Goal: Task Accomplishment & Management: Complete application form

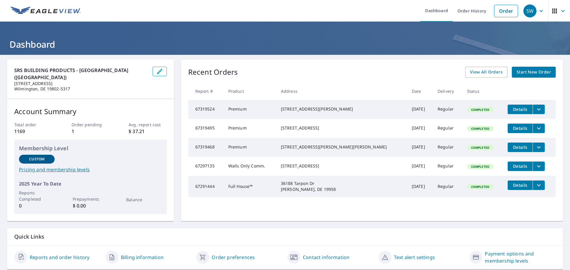
click at [528, 73] on span "Start New Order" at bounding box center [533, 72] width 34 height 7
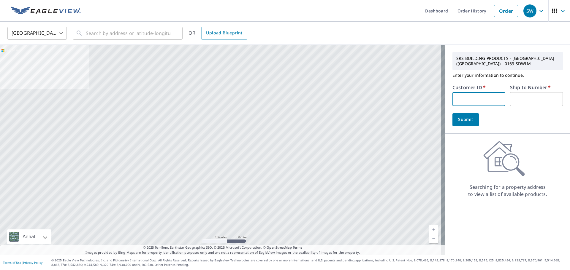
paste input "S051164"
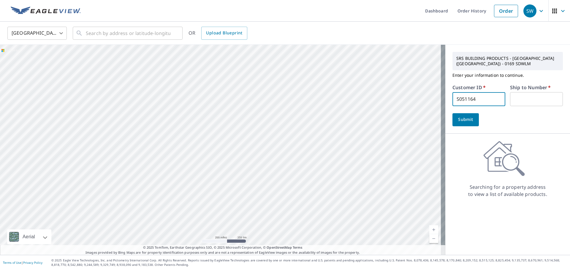
type input "S051164"
click at [521, 102] on input "text" at bounding box center [536, 99] width 53 height 14
type input "1"
click at [132, 32] on input "text" at bounding box center [128, 33] width 85 height 17
click at [125, 37] on input "text" at bounding box center [128, 33] width 85 height 17
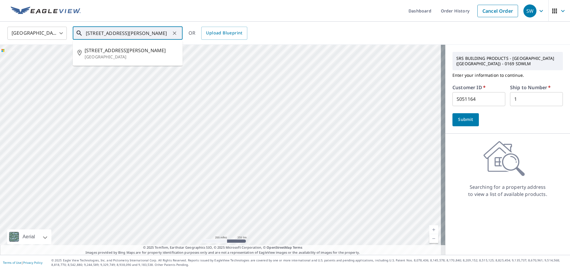
click at [126, 52] on span "[STREET_ADDRESS][PERSON_NAME]" at bounding box center [131, 50] width 93 height 7
type input "[STREET_ADDRESS][PERSON_NAME]"
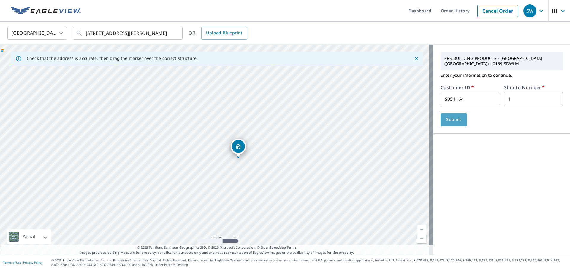
click at [454, 121] on span "Submit" at bounding box center [453, 119] width 17 height 7
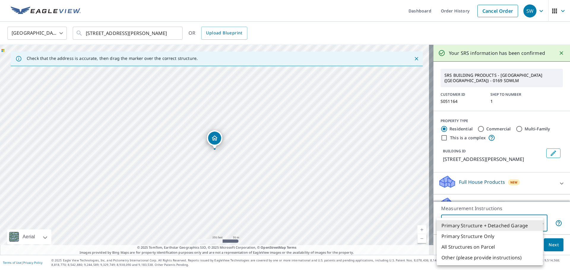
click at [499, 220] on body "SW SW Dashboard Order History Cancel Order SW [GEOGRAPHIC_DATA] [GEOGRAPHIC_DAT…" at bounding box center [285, 135] width 570 height 270
click at [494, 235] on li "Primary Structure Only" at bounding box center [490, 236] width 106 height 11
type input "2"
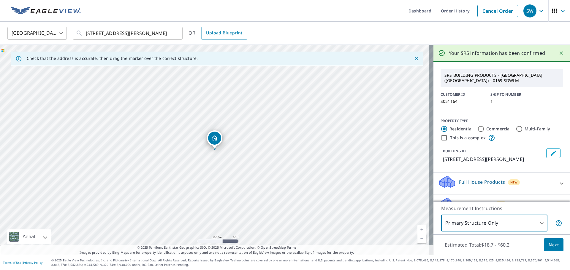
click at [549, 247] on span "Next" at bounding box center [554, 245] width 10 height 7
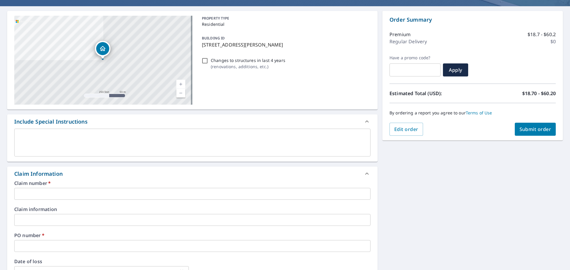
scroll to position [59, 0]
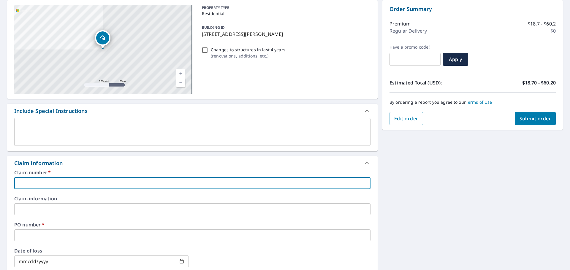
click at [133, 182] on input "text" at bounding box center [192, 183] width 356 height 12
type input "1"
checkbox input "true"
type input "16"
checkbox input "true"
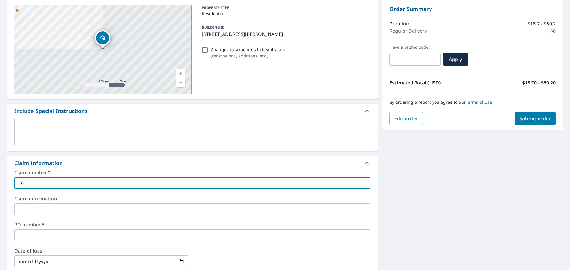
type input "161"
checkbox input "true"
type input "161"
checkbox input "true"
type input "161 D"
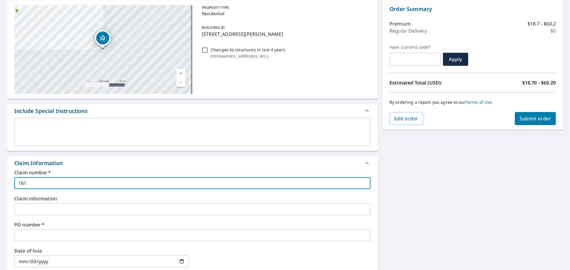
checkbox input "true"
type input "161 DA"
checkbox input "true"
type input "161 DAV"
checkbox input "true"
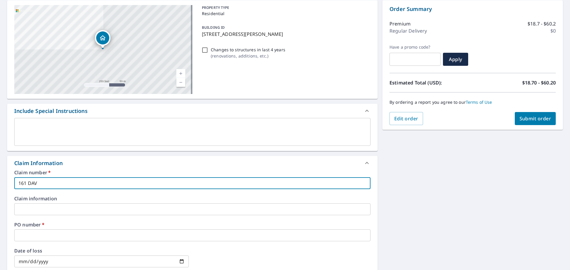
type input "161 DAVI"
checkbox input "true"
type input "161 [PERSON_NAME]"
checkbox input "true"
type input "161 [PERSON_NAME]"
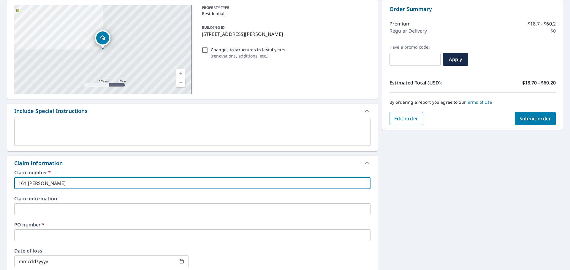
checkbox input "true"
type input "161 [PERSON_NAME]"
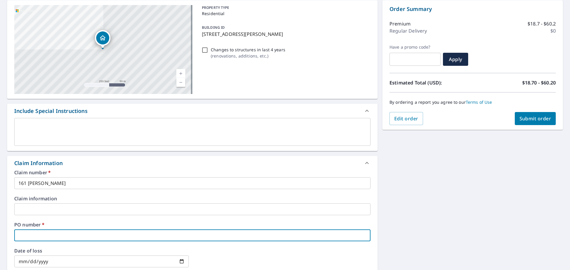
type input "1"
checkbox input "true"
type input "16"
checkbox input "true"
type input "161"
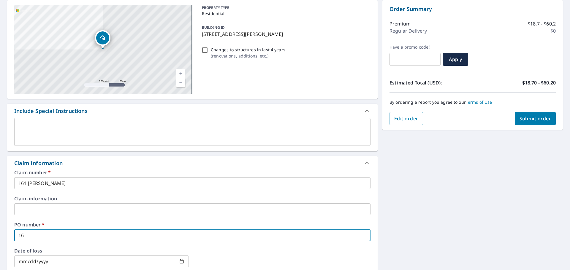
checkbox input "true"
type input "161"
checkbox input "true"
type input "161 D"
checkbox input "true"
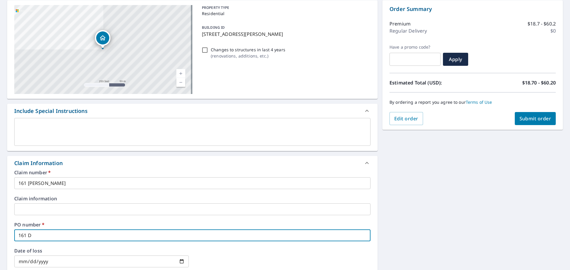
type input "161 DA"
checkbox input "true"
type input "161 DAV"
checkbox input "true"
type input "161 DAVI"
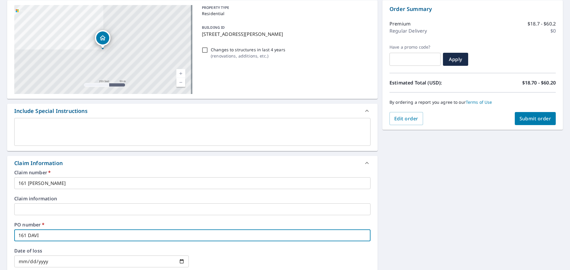
checkbox input "true"
type input "161 [PERSON_NAME]"
checkbox input "true"
type input "161 [PERSON_NAME]"
checkbox input "true"
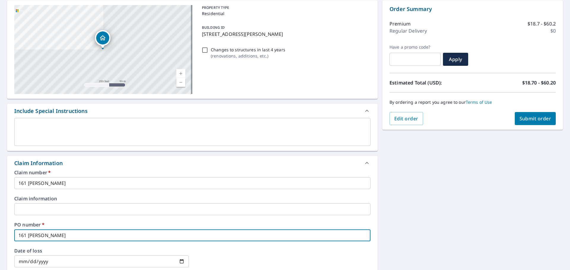
type input "161 [PERSON_NAME]"
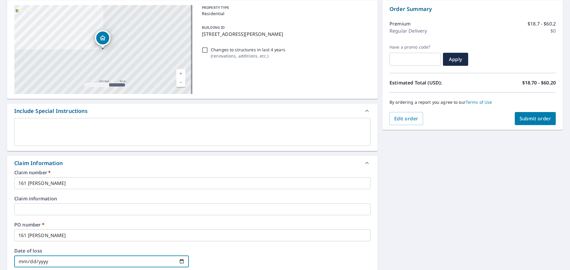
scroll to position [212, 0]
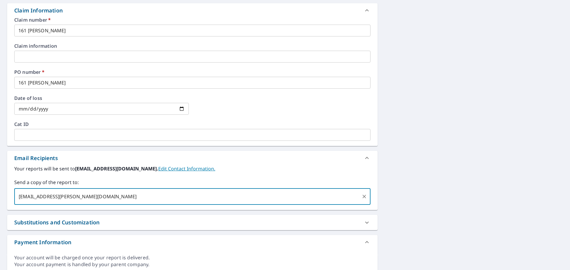
type input "[EMAIL_ADDRESS][PERSON_NAME][DOMAIN_NAME]"
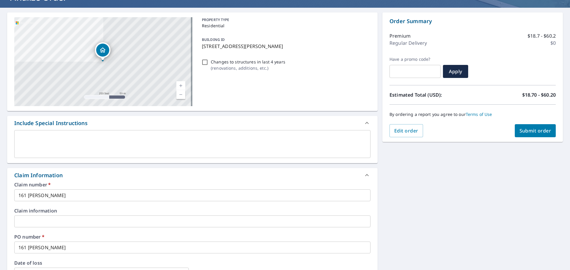
scroll to position [34, 0]
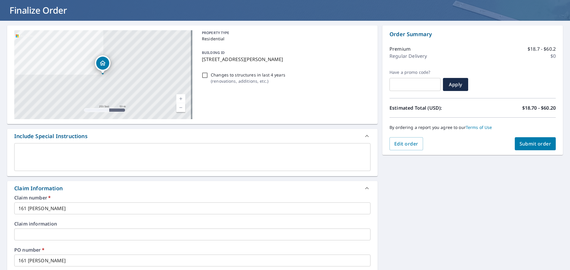
click at [523, 144] on span "Submit order" at bounding box center [535, 144] width 32 height 7
checkbox input "true"
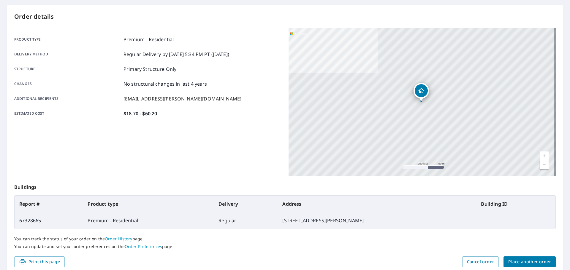
scroll to position [79, 0]
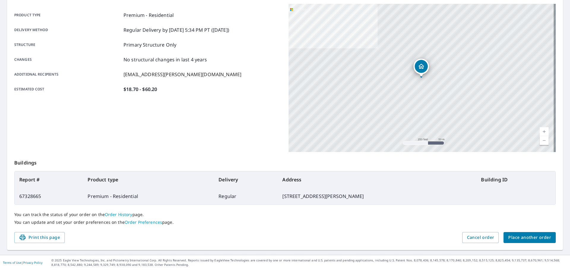
click at [531, 240] on span "Place another order" at bounding box center [529, 237] width 43 height 7
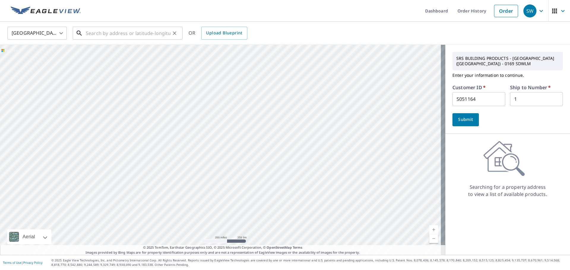
click at [137, 39] on input "text" at bounding box center [128, 33] width 85 height 17
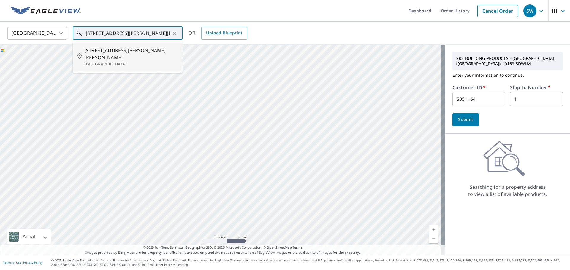
click at [137, 61] on p "[GEOGRAPHIC_DATA]" at bounding box center [131, 64] width 93 height 6
type input "[STREET_ADDRESS][PERSON_NAME][PERSON_NAME]"
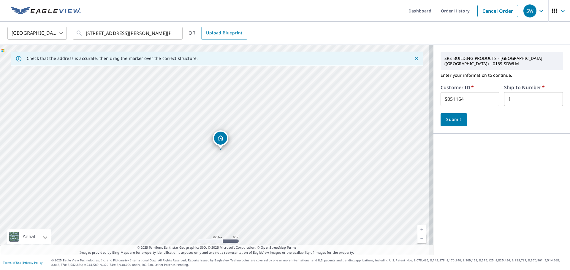
click at [447, 121] on span "Submit" at bounding box center [453, 119] width 17 height 7
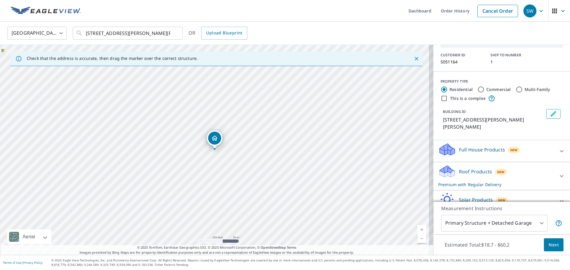
scroll to position [59, 0]
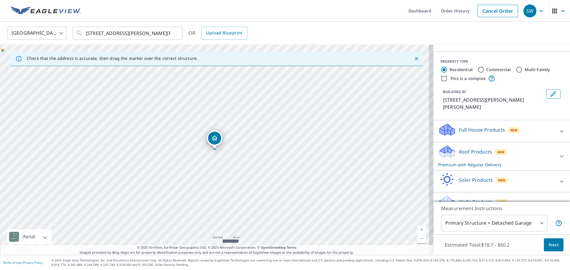
click at [500, 227] on body "SW SW Dashboard Order History Cancel Order SW [GEOGRAPHIC_DATA] [GEOGRAPHIC_DAT…" at bounding box center [285, 135] width 570 height 270
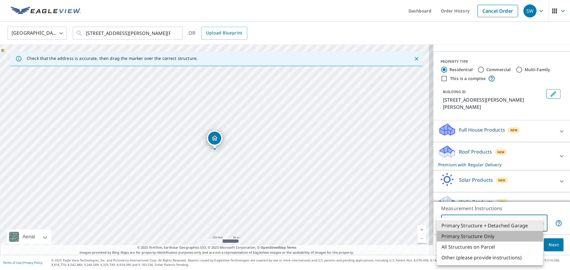
click at [473, 235] on li "Primary Structure Only" at bounding box center [490, 236] width 106 height 11
type input "2"
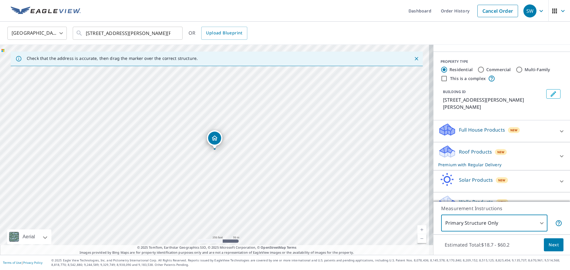
click at [554, 245] on span "Next" at bounding box center [554, 245] width 10 height 7
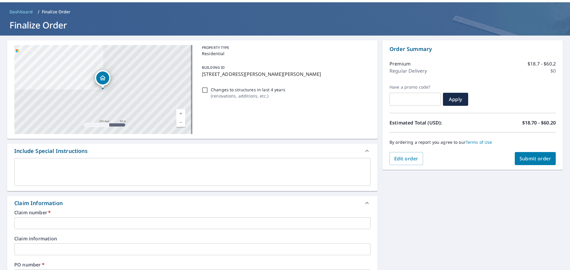
scroll to position [30, 0]
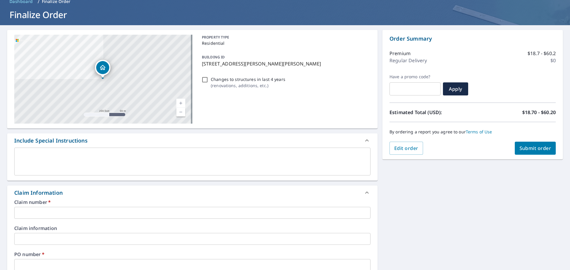
click at [105, 207] on input "text" at bounding box center [192, 213] width 356 height 12
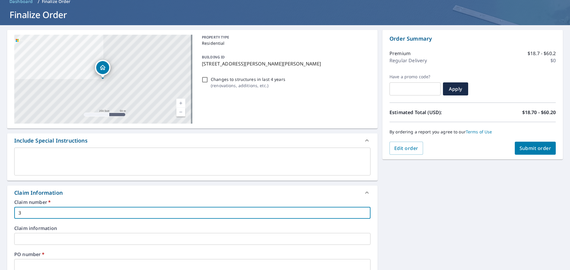
type input "3"
checkbox input "true"
type input "31"
checkbox input "true"
type input "311"
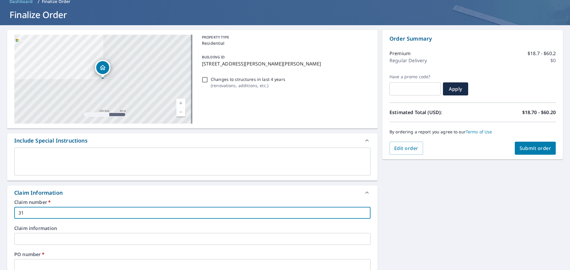
checkbox input "true"
type input "311"
checkbox input "true"
type input "311 j"
checkbox input "true"
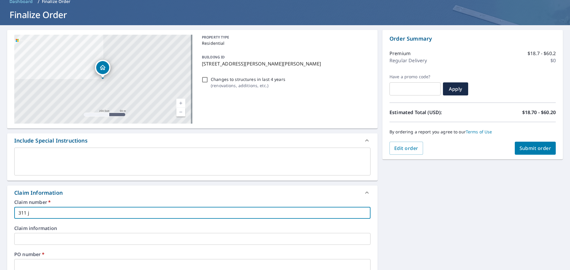
type input "311 jo"
checkbox input "true"
type input "311 joh"
checkbox input "true"
type input "311 [PERSON_NAME]"
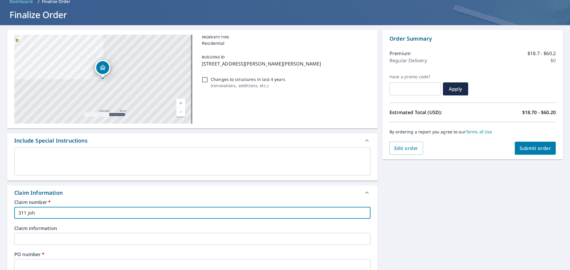
checkbox input "true"
type input "311 [PERSON_NAME]"
checkbox input "true"
type input "311 [PERSON_NAME]"
checkbox input "true"
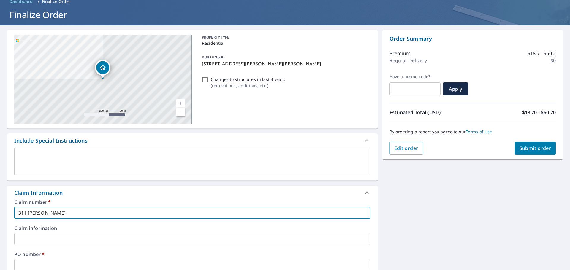
type input "311 [PERSON_NAME]"
checkbox input "true"
type input "311 [PERSON_NAME]"
checkbox input "true"
type input "311 [PERSON_NAME]"
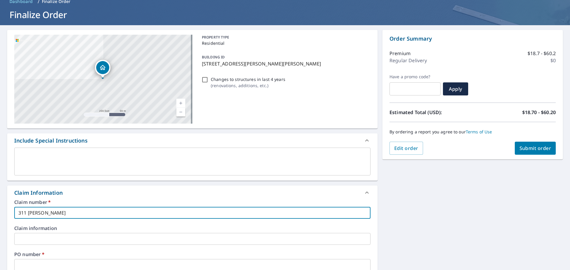
checkbox input "true"
type input "311 [PERSON_NAME]"
checkbox input "true"
type input "311 [PERSON_NAME]"
checkbox input "true"
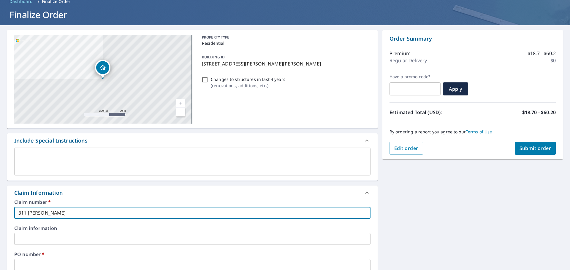
type input "311 [PERSON_NAME] [PERSON_NAME]"
checkbox input "true"
type input "311 [PERSON_NAME] [PERSON_NAME]"
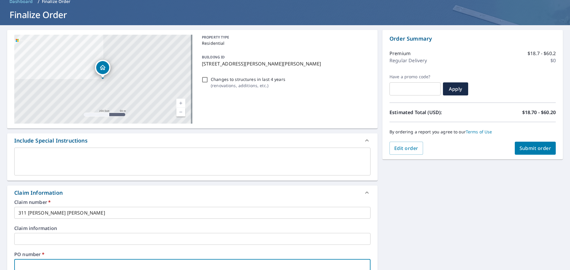
scroll to position [31, 0]
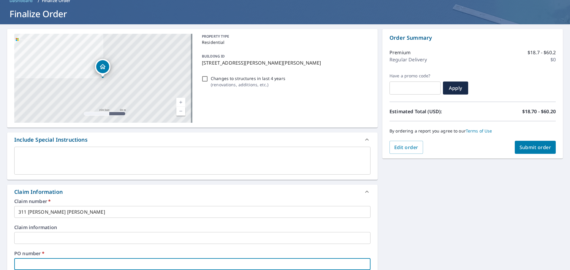
type input "3"
checkbox input "true"
type input "31"
checkbox input "true"
type input "311"
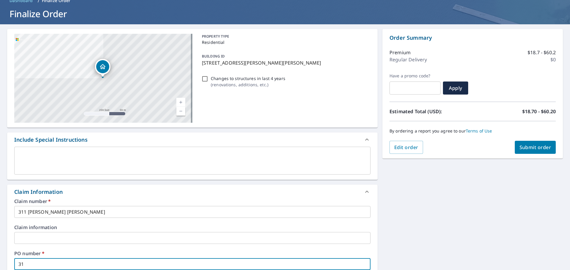
checkbox input "true"
type input "311"
checkbox input "true"
type input "311 j"
checkbox input "true"
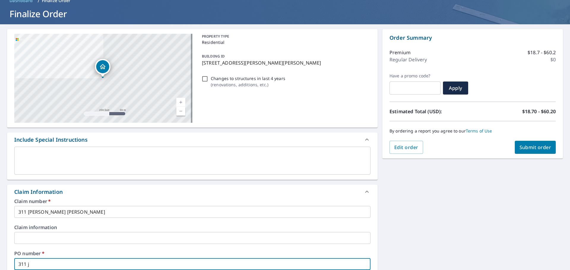
type input "311 jo"
checkbox input "true"
type input "311 joh"
checkbox input "true"
type input "311 [PERSON_NAME]"
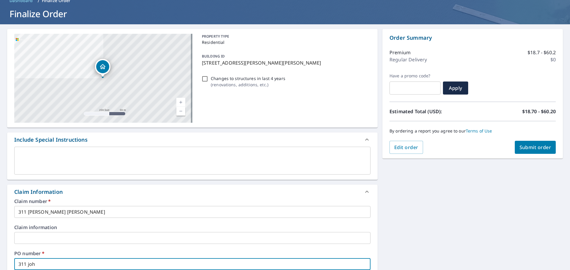
checkbox input "true"
type input "311 [PERSON_NAME]"
checkbox input "true"
type input "311 [PERSON_NAME]"
checkbox input "true"
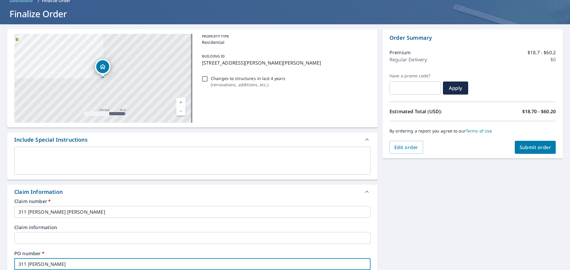
type input "311 [PERSON_NAME]"
checkbox input "true"
type input "311 [PERSON_NAME]"
checkbox input "true"
type input "311 [PERSON_NAME]"
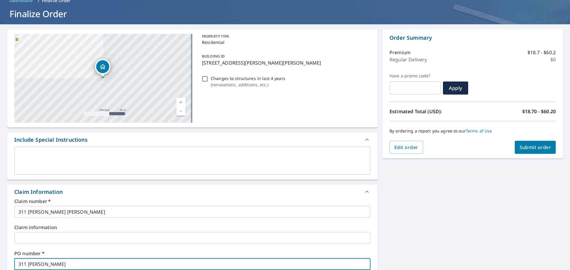
checkbox input "true"
type input "311 [PERSON_NAME]"
checkbox input "true"
type input "311 [PERSON_NAME]"
checkbox input "true"
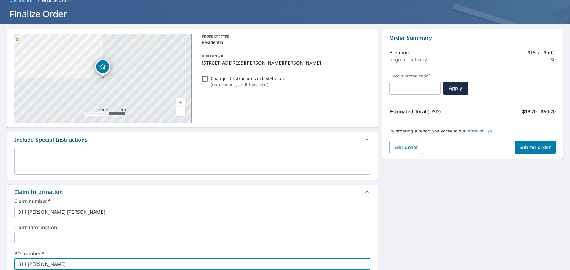
type input "311 [PERSON_NAME] [PERSON_NAME]"
checkbox input "true"
type input "311 [PERSON_NAME] [PERSON_NAME]"
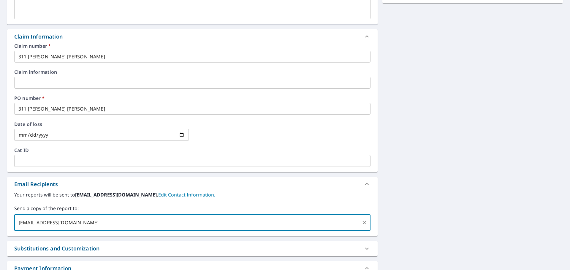
type input "[EMAIL_ADDRESS][DOMAIN_NAME]"
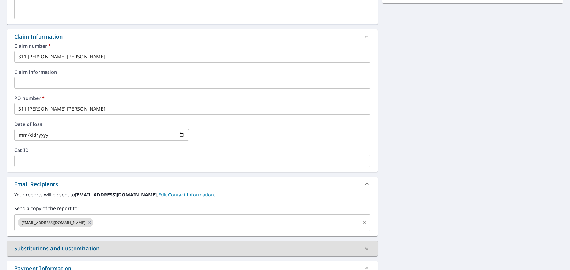
click at [38, 223] on span "[EMAIL_ADDRESS][DOMAIN_NAME]" at bounding box center [53, 223] width 71 height 6
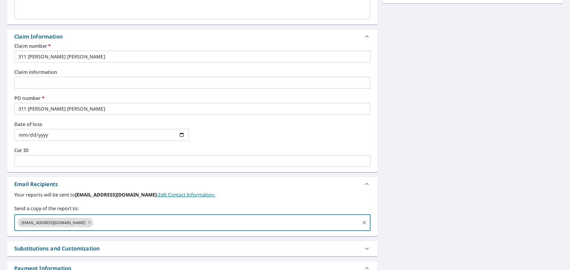
click at [92, 222] on icon at bounding box center [89, 223] width 5 height 7
checkbox input "true"
click at [99, 222] on input "text" at bounding box center [188, 222] width 342 height 11
type input "[EMAIL_ADDRESS][PERSON_NAME][DOMAIN_NAME]"
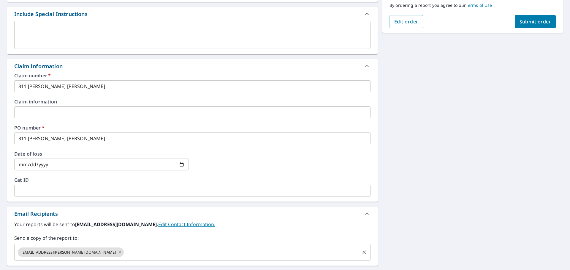
scroll to position [0, 0]
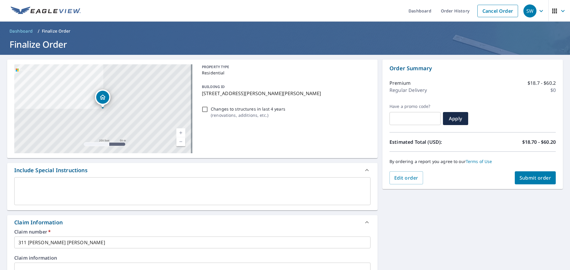
click at [535, 171] on div "By ordering a report you agree to our Terms of Use" at bounding box center [472, 162] width 166 height 20
click at [531, 178] on span "Submit order" at bounding box center [535, 178] width 32 height 7
checkbox input "true"
